Goal: Communication & Community: Answer question/provide support

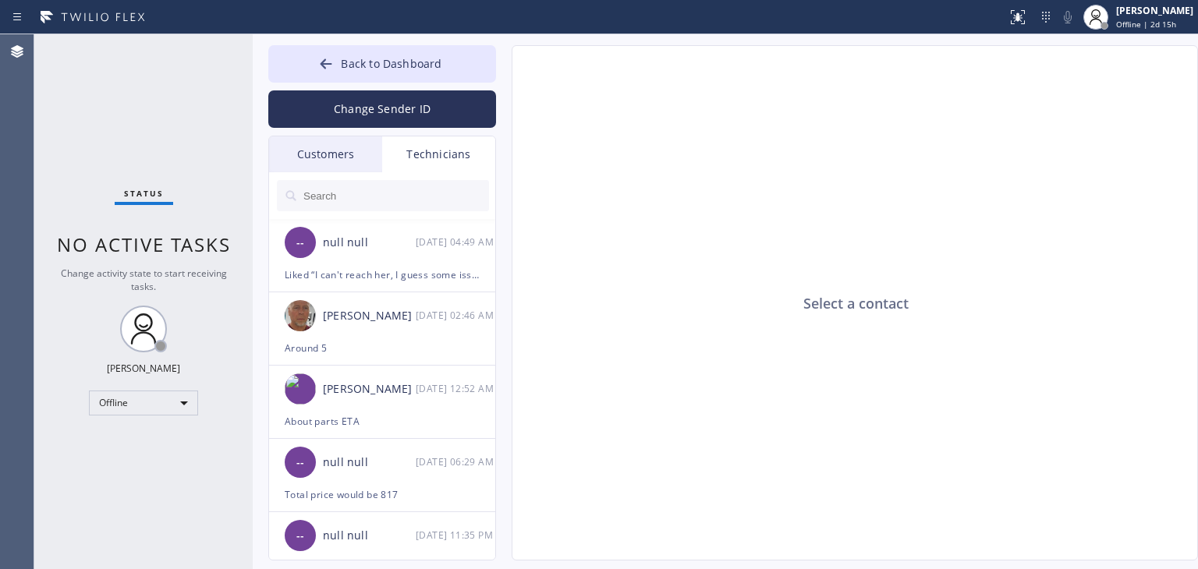
click at [346, 169] on div "Customers" at bounding box center [325, 155] width 113 height 36
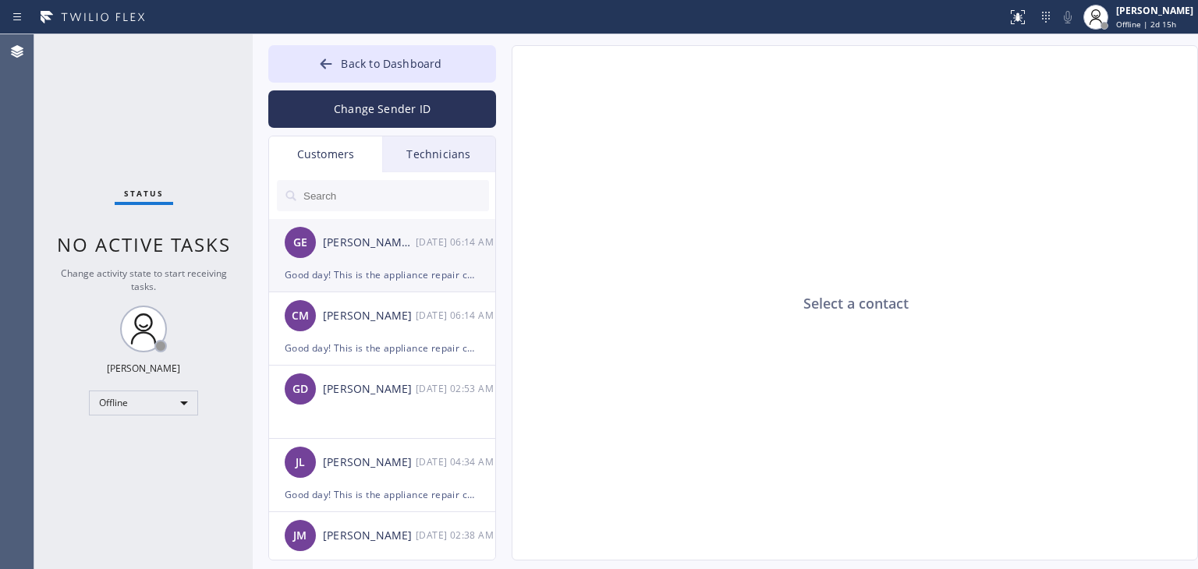
click at [382, 273] on div "Good day! This is the appliance repair company you recently contacted. Unfortun…" at bounding box center [382, 275] width 195 height 18
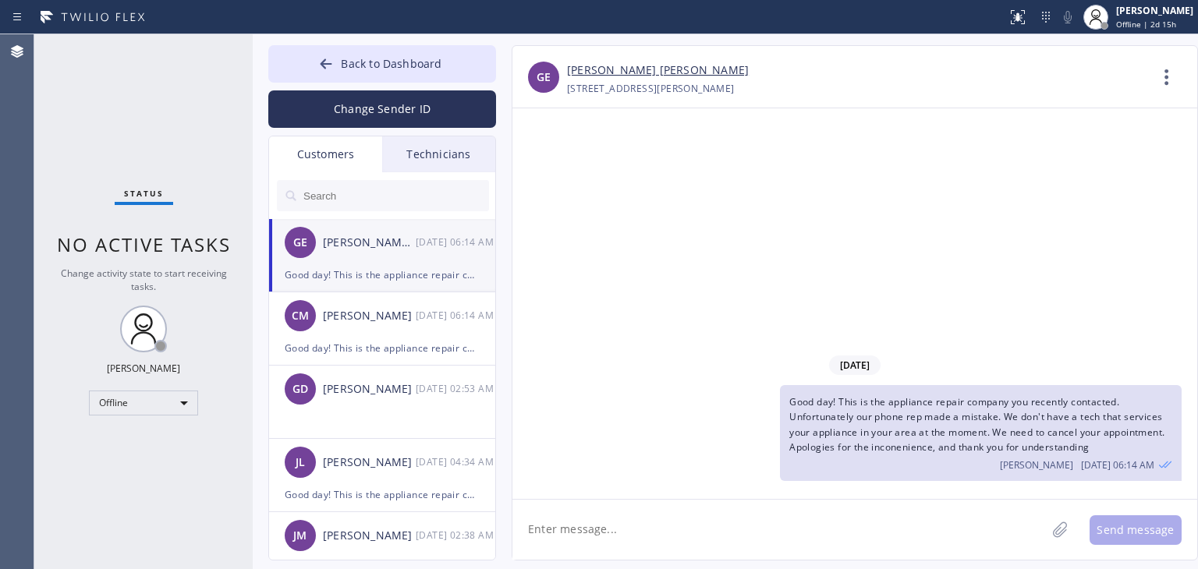
click at [596, 530] on textarea at bounding box center [780, 530] width 534 height 60
click at [443, 426] on li "GD [PERSON_NAME] [DATE] 02:53 AM" at bounding box center [383, 402] width 228 height 73
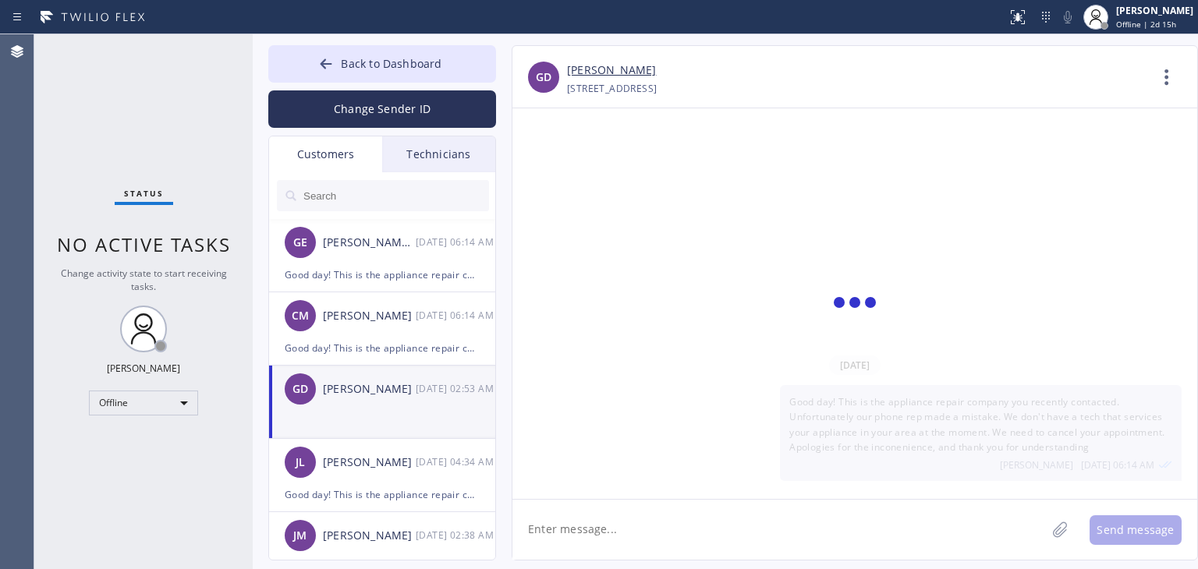
scroll to position [1178, 0]
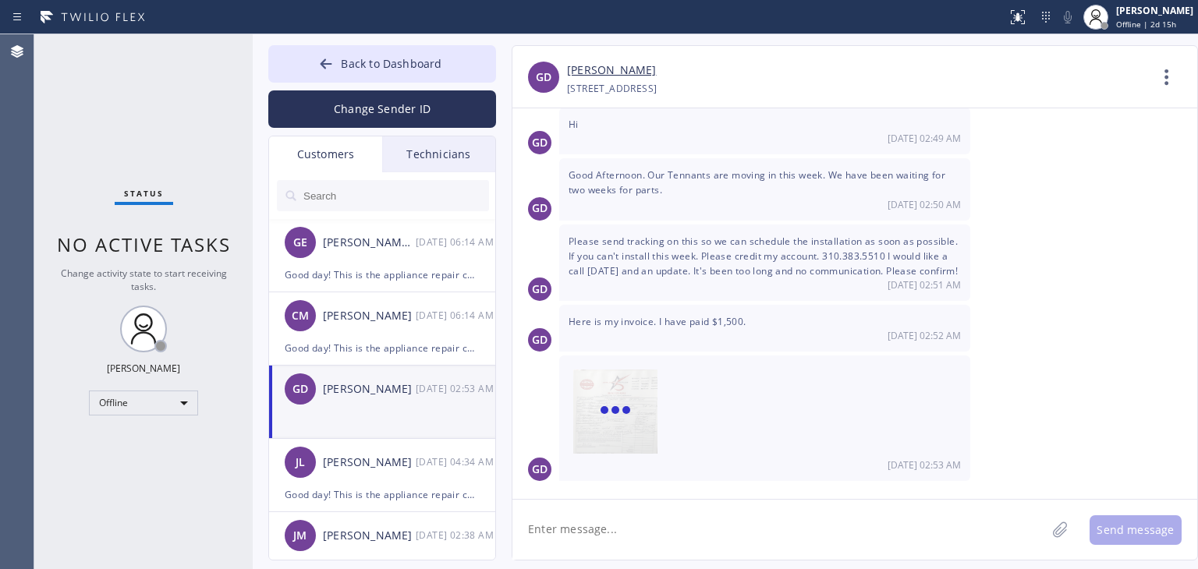
click at [619, 513] on textarea at bounding box center [780, 530] width 534 height 60
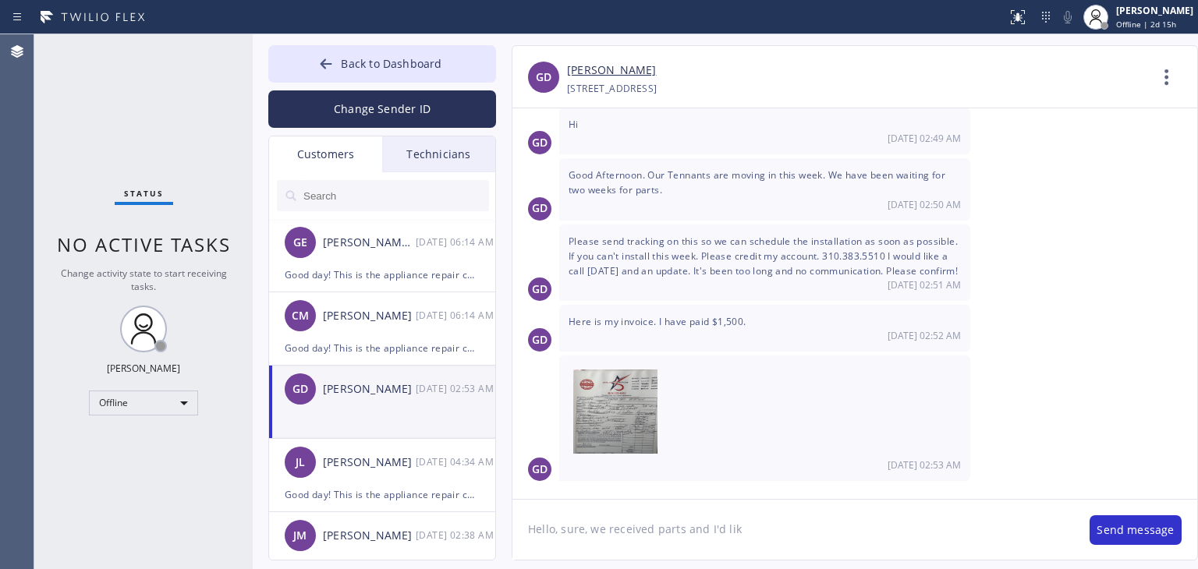
click at [653, 531] on textarea "Hello, sure, we received parts and I'd lik" at bounding box center [794, 530] width 562 height 60
click at [709, 537] on textarea "Hello, sure, we received your parts and I'd lik" at bounding box center [794, 530] width 562 height 60
click at [860, 534] on textarea "Hello, sure, we received your parts on weekends and I'd lik" at bounding box center [794, 530] width 562 height 60
click at [729, 554] on textarea "Hello, sure, we received your parts on weekends and I'd like to schedule parts …" at bounding box center [794, 530] width 562 height 60
type textarea "Hello, sure, we received your parts on weekends and I'd like to schedule parts …"
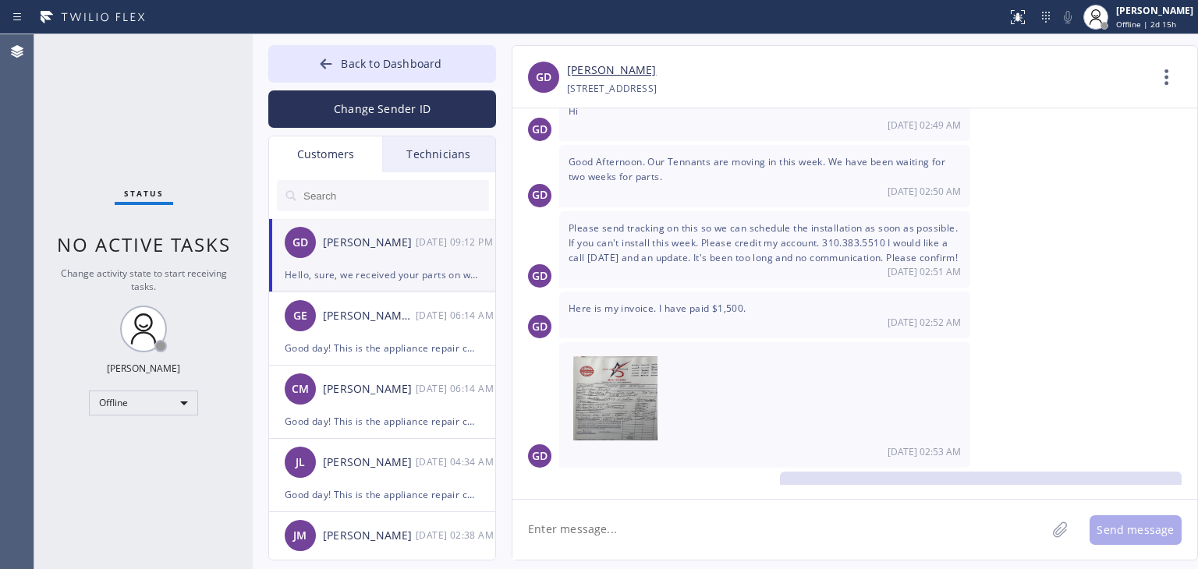
scroll to position [1262, 0]
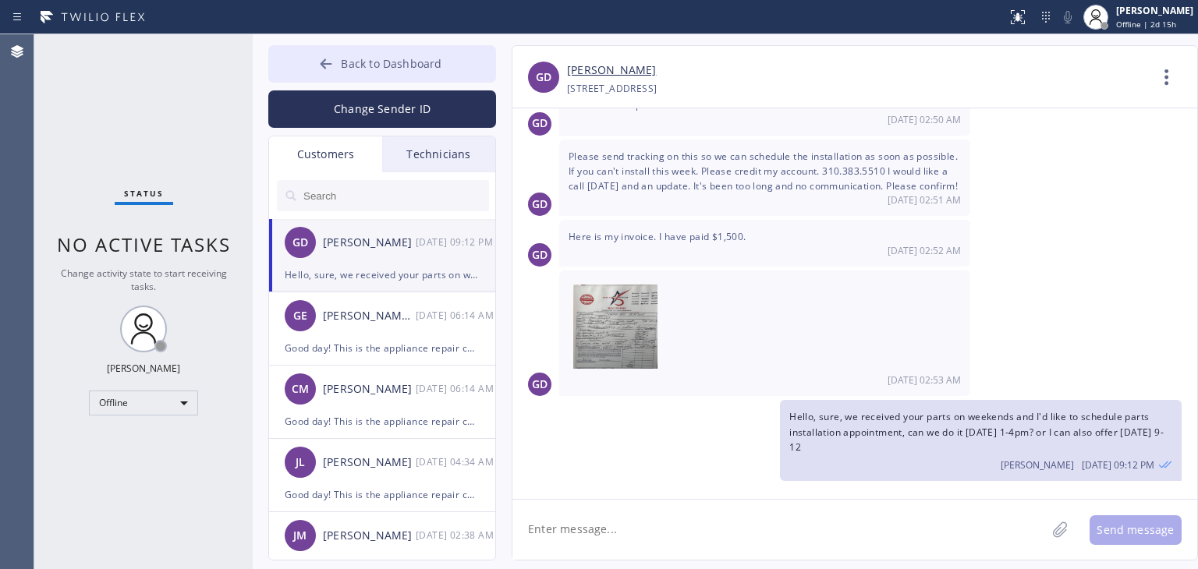
click at [450, 66] on button "Back to Dashboard" at bounding box center [382, 63] width 228 height 37
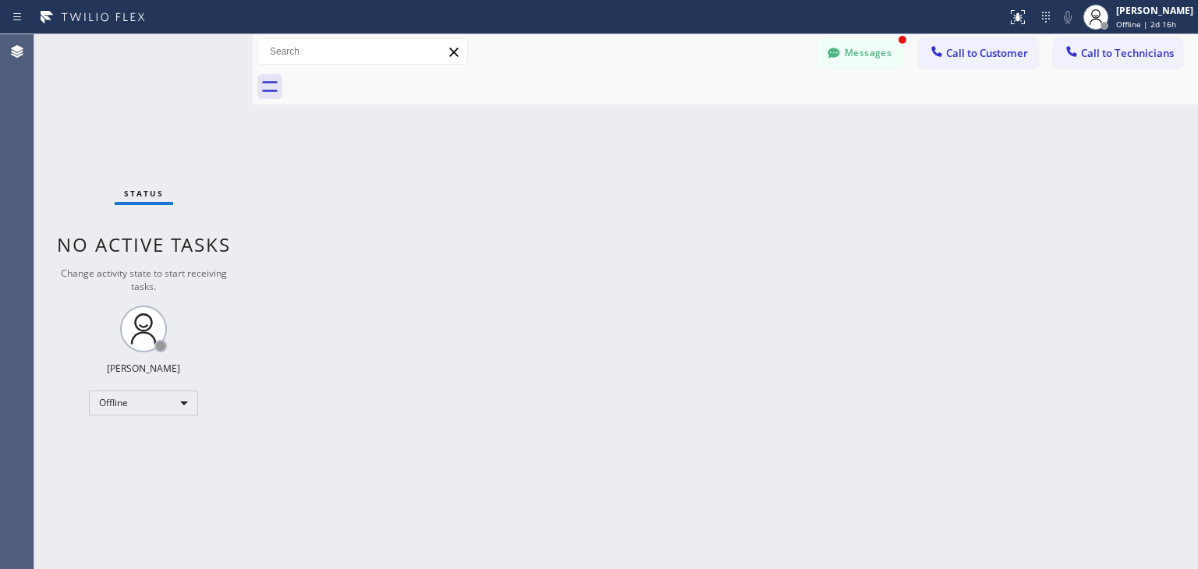
scroll to position [1327, 0]
click at [855, 53] on button "Messages" at bounding box center [861, 53] width 86 height 30
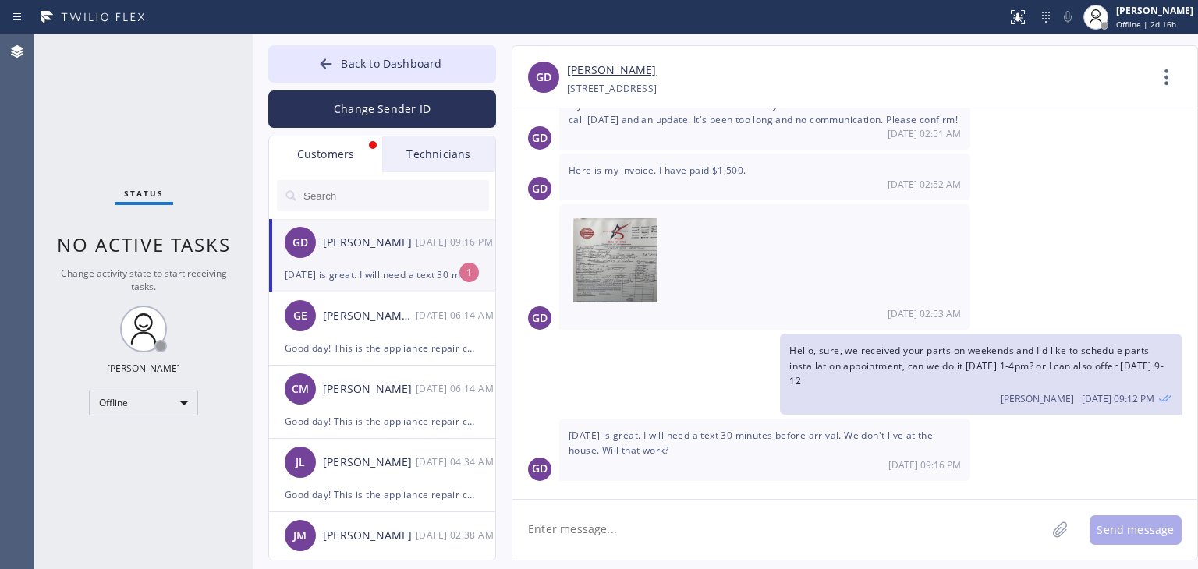
click at [313, 268] on div "[DATE] is great. I will need a text 30 minutes before arrival. We don't live at…" at bounding box center [382, 275] width 195 height 18
click at [816, 502] on textarea at bounding box center [780, 530] width 534 height 60
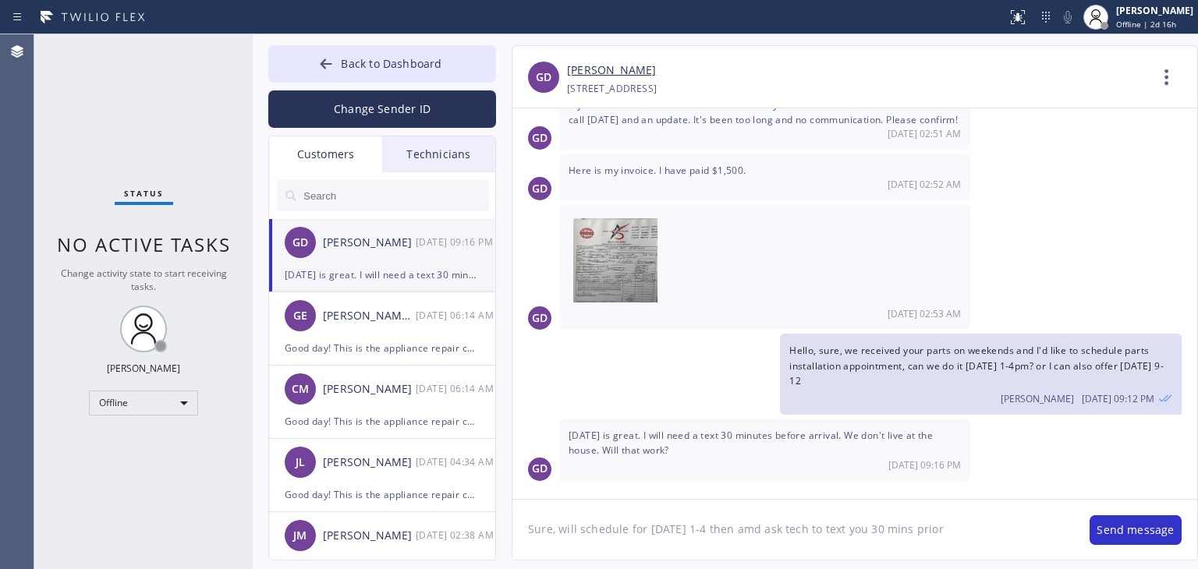
type textarea "Sure, will schedule for [DATE] 1-4 then amd ask tech to text you 30 mins prior."
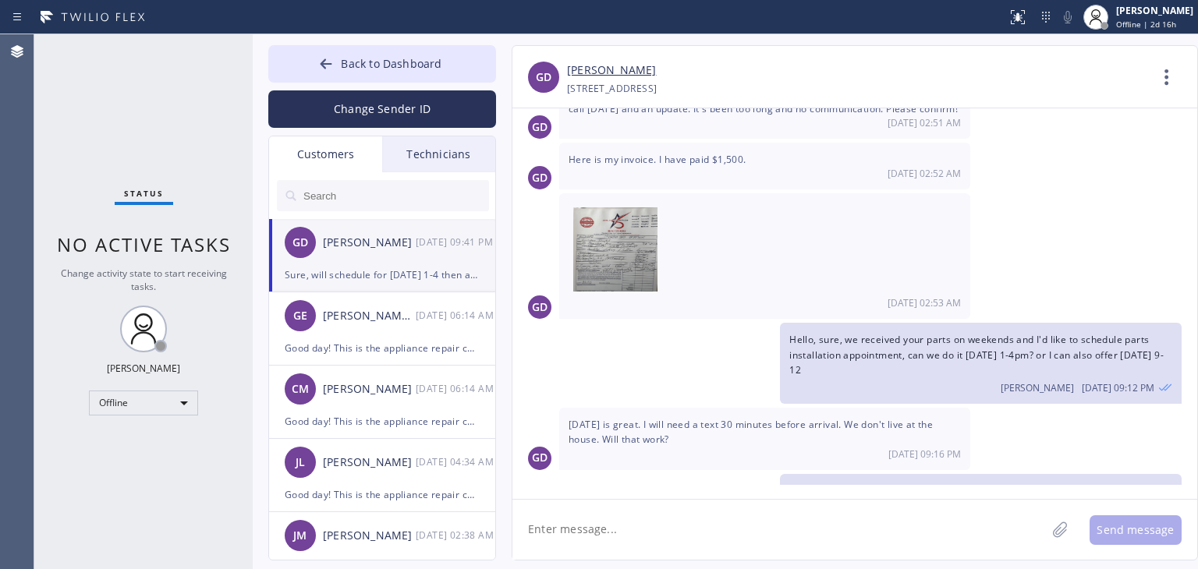
scroll to position [1382, 0]
